Goal: Answer question/provide support

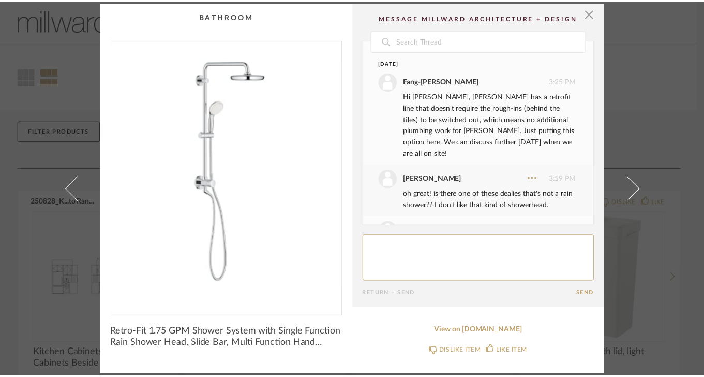
scroll to position [74, 0]
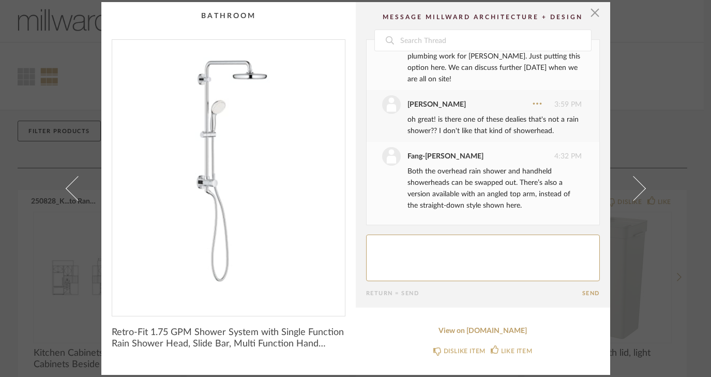
click at [405, 248] on textarea at bounding box center [483, 257] width 234 height 47
type textarea "the thing is i don't have a"
click at [591, 13] on span "button" at bounding box center [595, 12] width 21 height 21
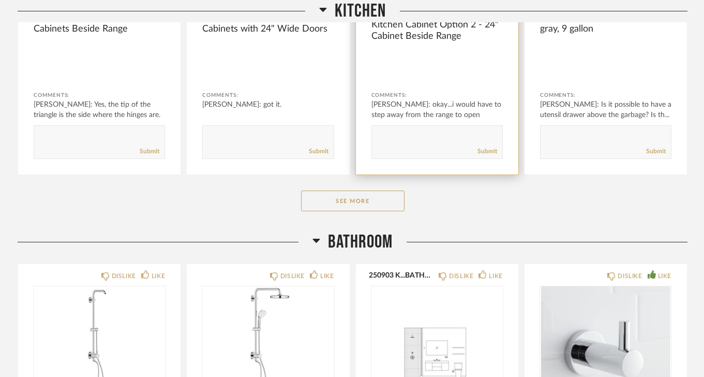
scroll to position [338, 0]
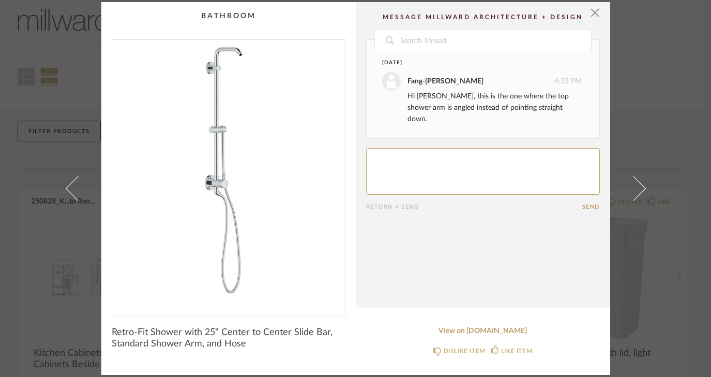
click at [377, 150] on textarea at bounding box center [483, 171] width 234 height 47
type textarea "oh great. Remember i don't have a handheld in my shower now...is that a problem?"
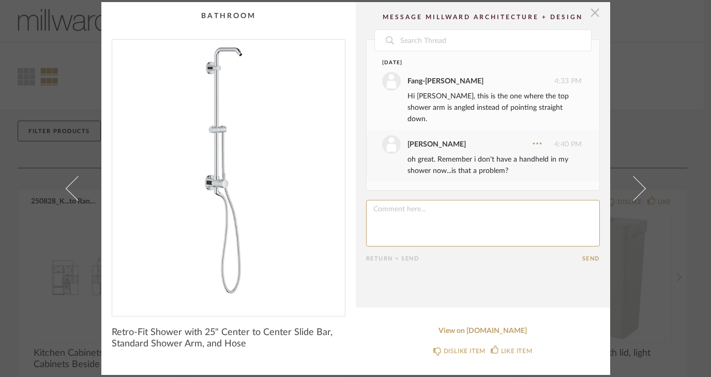
click at [589, 12] on span "button" at bounding box center [595, 12] width 21 height 21
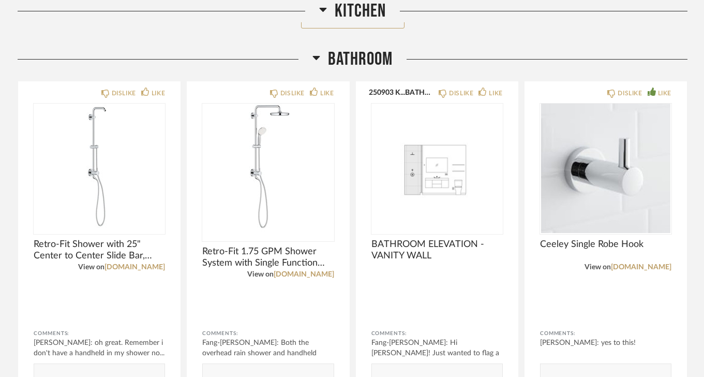
scroll to position [523, 0]
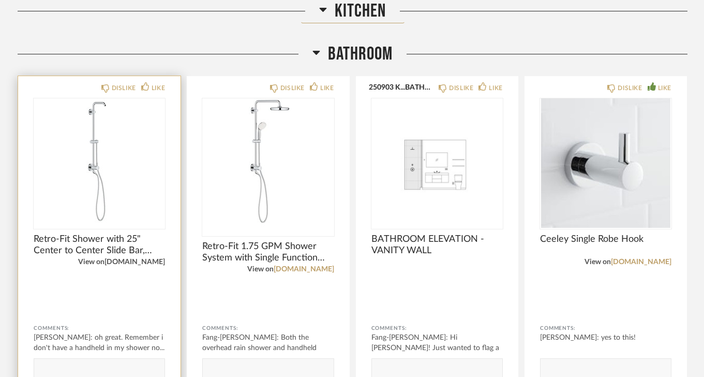
click at [130, 262] on link "[DOMAIN_NAME]" at bounding box center [134, 261] width 61 height 7
